Goal: Information Seeking & Learning: Learn about a topic

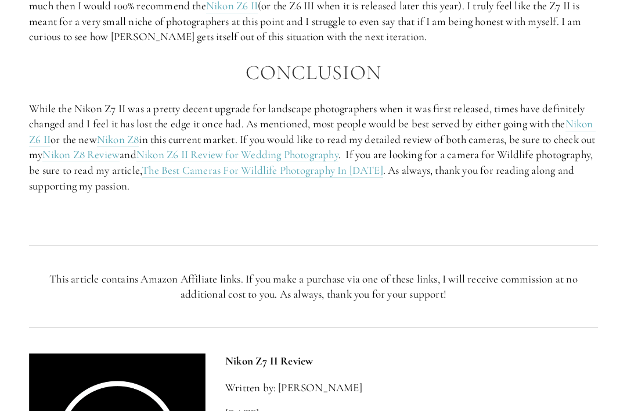
scroll to position [2193, 0]
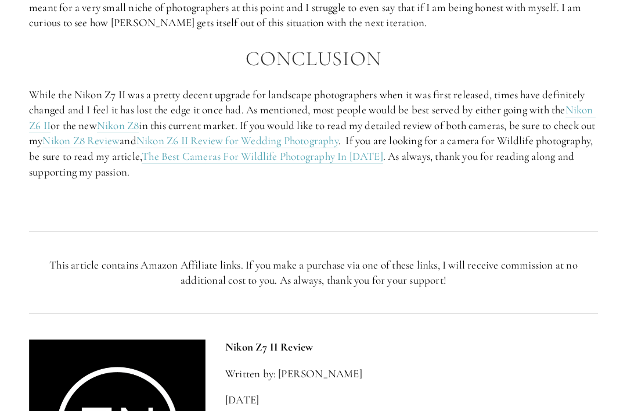
click at [120, 134] on link "Nikon Z8 Review" at bounding box center [80, 141] width 77 height 15
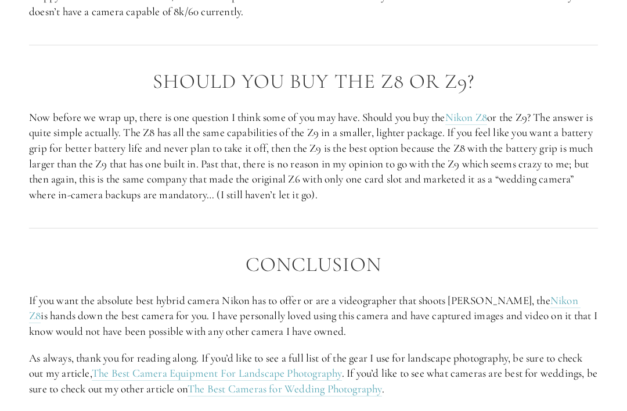
scroll to position [2818, 0]
click at [244, 365] on link "The Best Camera Equipment For Landscape Photography" at bounding box center [217, 372] width 250 height 15
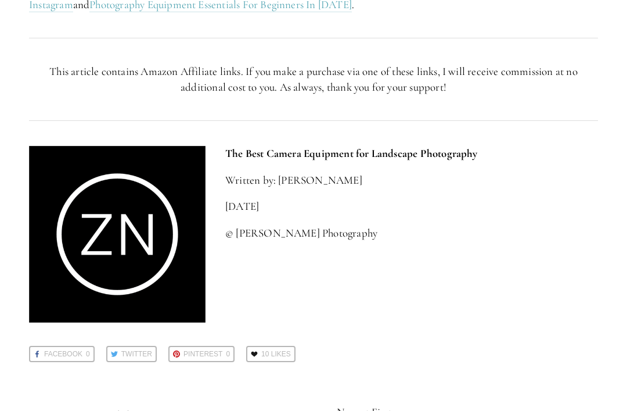
scroll to position [3820, 0]
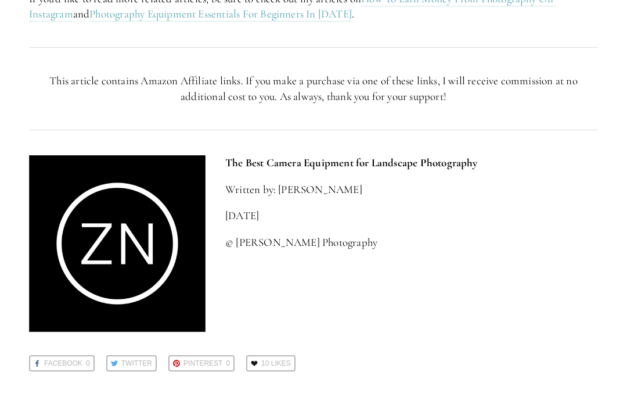
click at [516, 276] on div "The Best Camera Equipment for Landscape Photography Written by: Zach Nichols Fe…" at bounding box center [313, 243] width 589 height 196
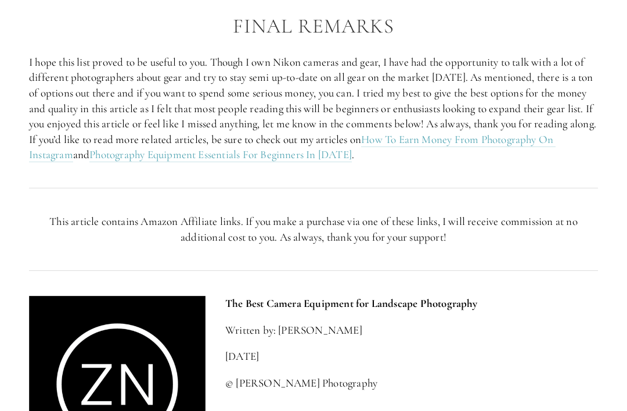
scroll to position [3674, 0]
